Goal: Navigation & Orientation: Find specific page/section

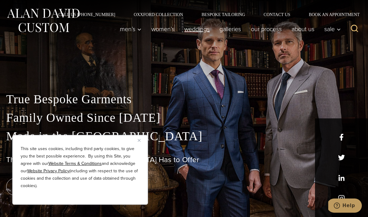
click at [192, 31] on link "weddings" at bounding box center [196, 29] width 35 height 12
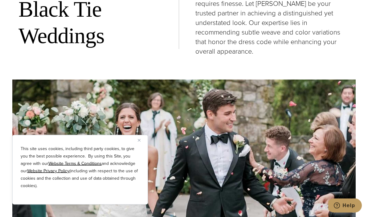
scroll to position [715, 0]
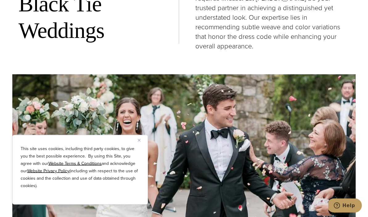
click at [197, 126] on img at bounding box center [183, 161] width 343 height 172
click at [139, 144] on button "Close" at bounding box center [141, 139] width 7 height 7
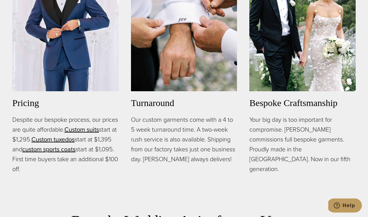
click at [152, 110] on h3 "Turnaround" at bounding box center [184, 103] width 106 height 14
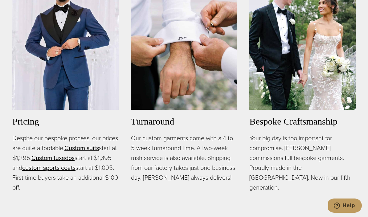
scroll to position [395, 0]
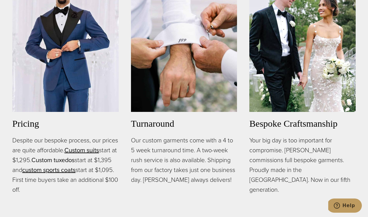
click at [75, 164] on link "Custom tuxedos" at bounding box center [52, 159] width 43 height 9
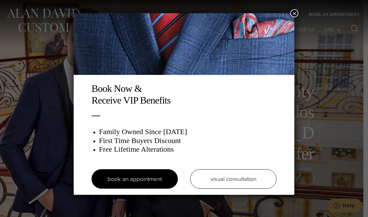
click at [295, 14] on button "×" at bounding box center [294, 13] width 8 height 8
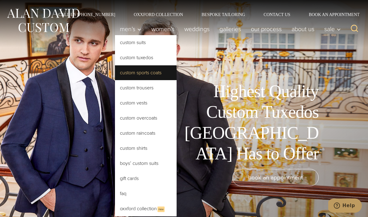
click at [137, 74] on link "Custom Sports Coats" at bounding box center [146, 72] width 62 height 15
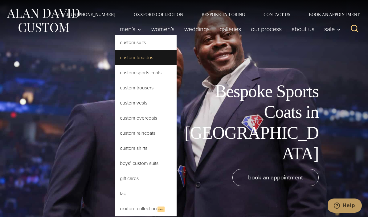
click at [139, 60] on link "Custom Tuxedos" at bounding box center [146, 57] width 62 height 15
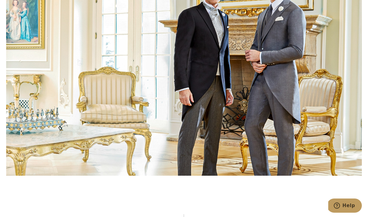
scroll to position [1967, 0]
